Goal: Transaction & Acquisition: Purchase product/service

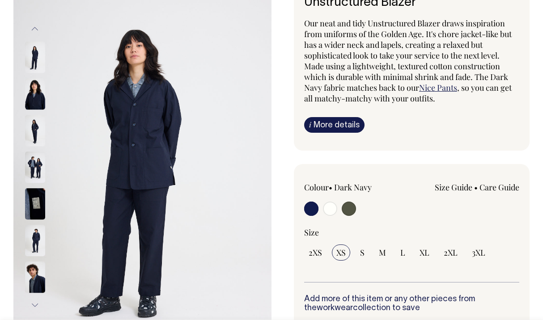
scroll to position [89, 0]
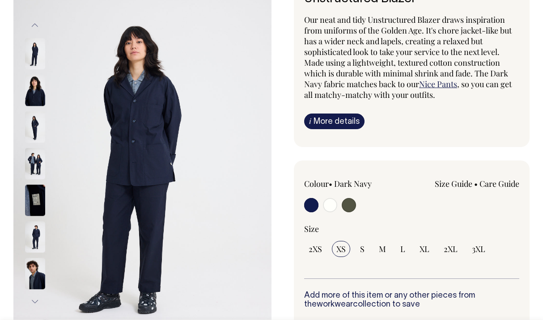
click at [353, 207] on input "radio" at bounding box center [349, 205] width 14 height 14
radio input "true"
select select "Olive"
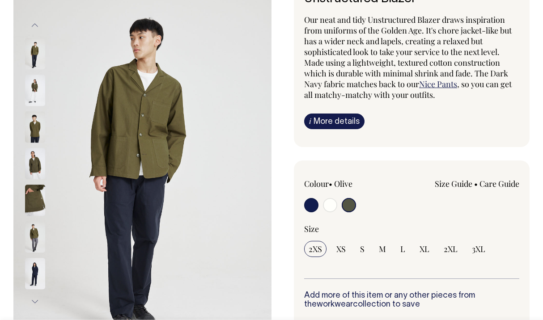
click at [326, 208] on input "radio" at bounding box center [330, 205] width 14 height 14
radio input "true"
select select "Off-White"
